Goal: Check status

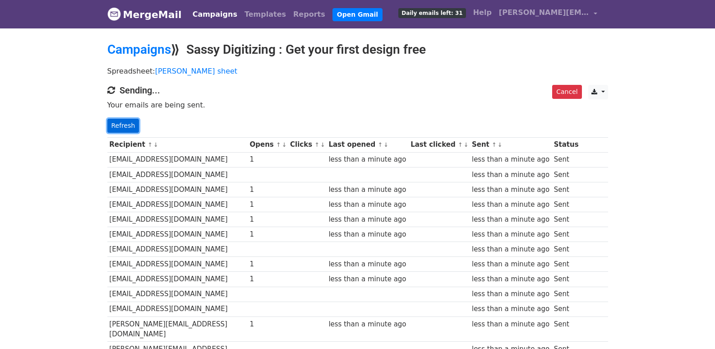
click at [122, 127] on link "Refresh" at bounding box center [123, 126] width 32 height 14
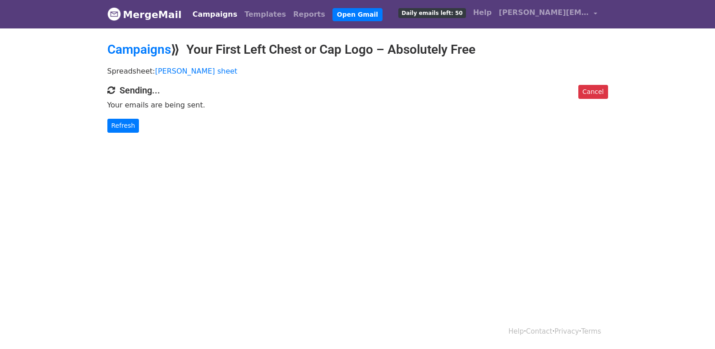
click at [130, 116] on div "Cancel Sending... Your emails are being sent. Refresh" at bounding box center [358, 109] width 514 height 48
click at [124, 126] on link "Refresh" at bounding box center [123, 126] width 32 height 14
